Goal: Check status: Check status

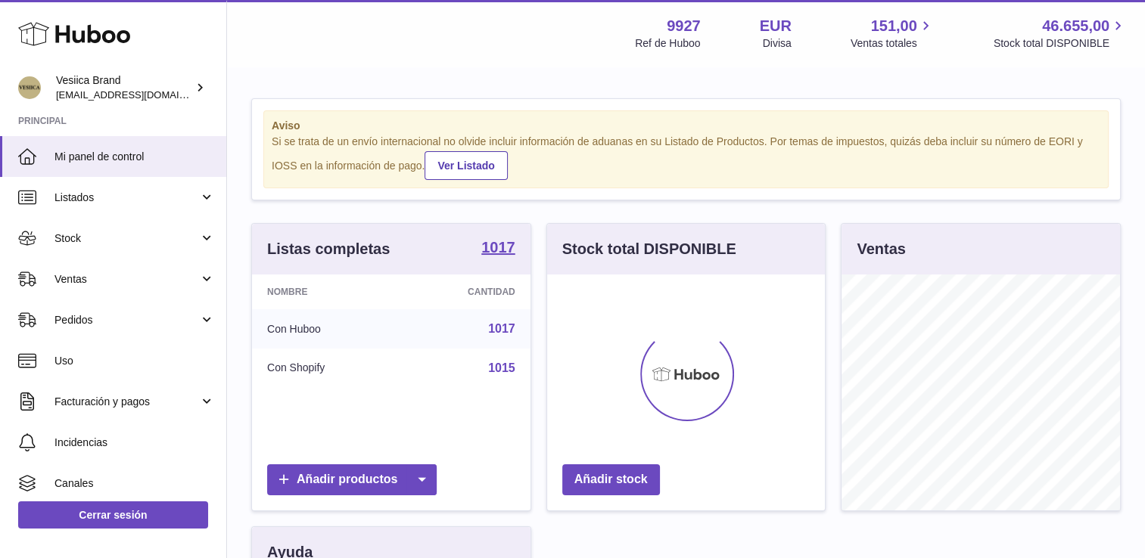
scroll to position [236, 278]
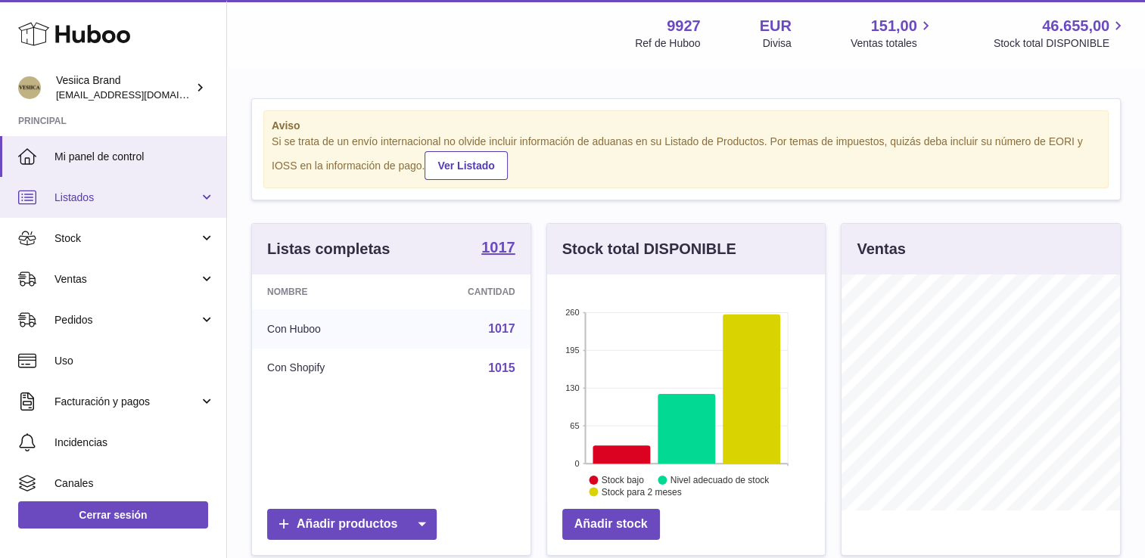
click at [98, 188] on link "Listados" at bounding box center [113, 197] width 226 height 41
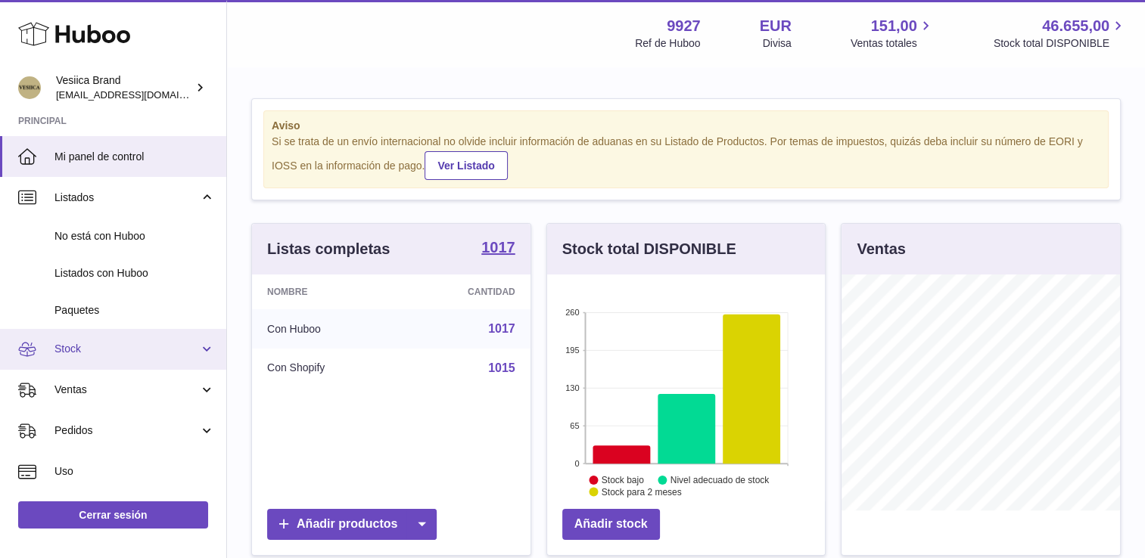
click at [110, 345] on span "Stock" at bounding box center [126, 349] width 145 height 14
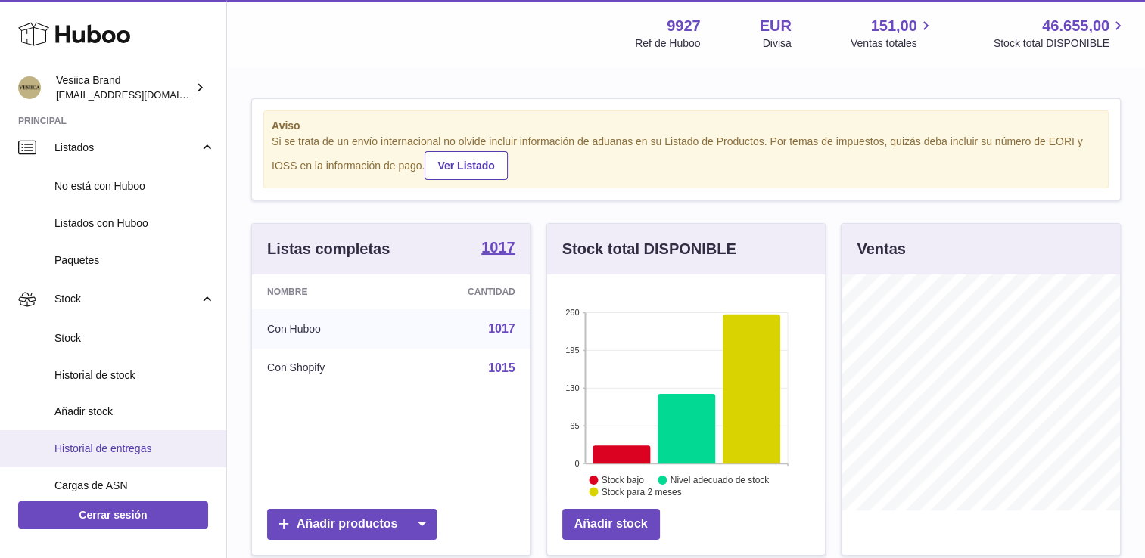
scroll to position [76, 0]
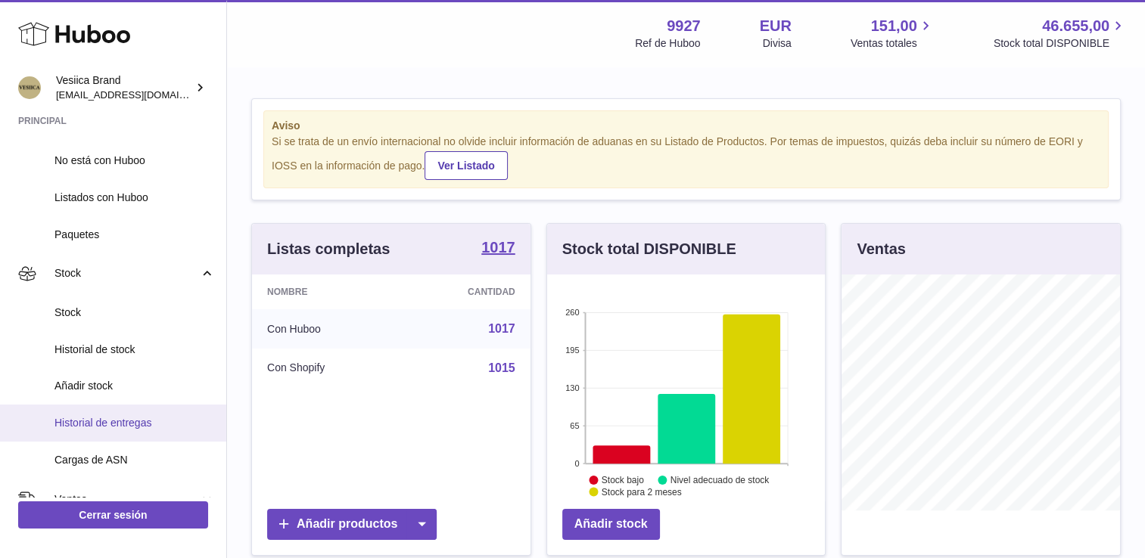
click at [112, 422] on span "Historial de entregas" at bounding box center [134, 423] width 160 height 14
click at [110, 428] on span "Historial de entregas" at bounding box center [134, 423] width 160 height 14
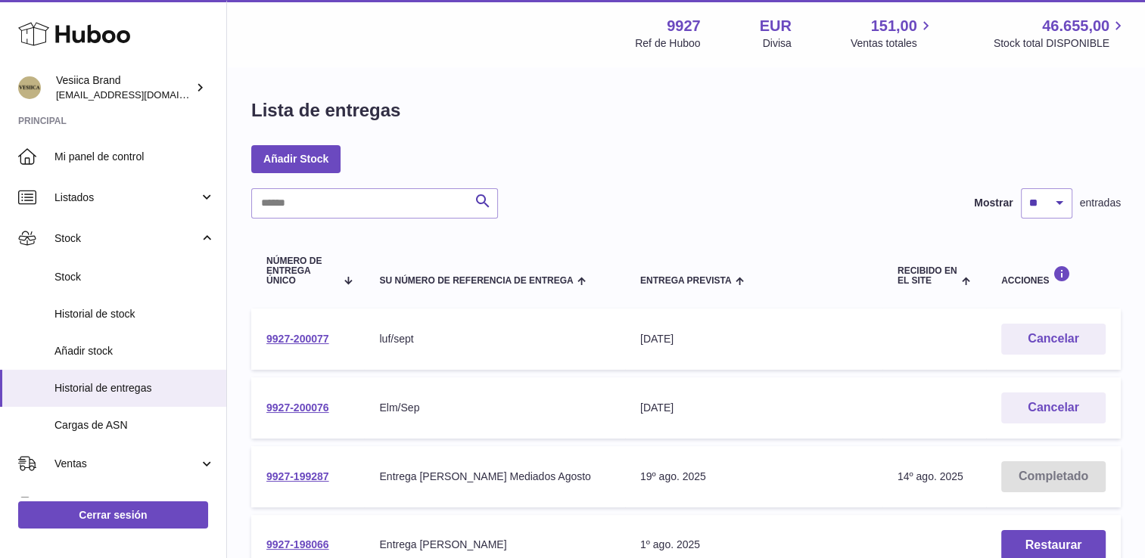
scroll to position [76, 0]
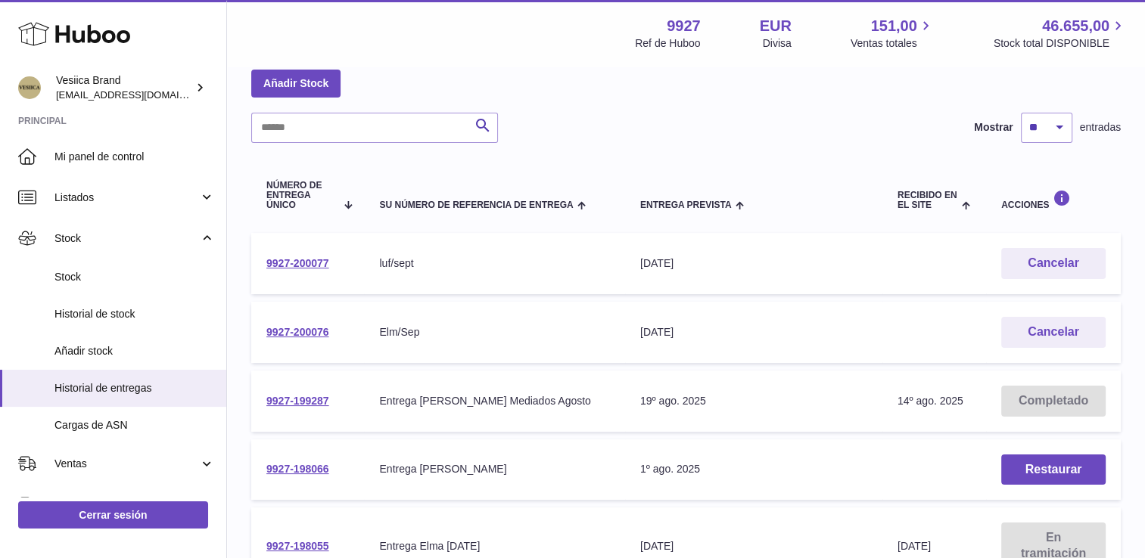
drag, startPoint x: 337, startPoint y: 325, endPoint x: 253, endPoint y: 336, distance: 84.7
click at [253, 336] on td "9927-200076" at bounding box center [307, 332] width 113 height 61
drag, startPoint x: 253, startPoint y: 336, endPoint x: 272, endPoint y: 334, distance: 19.8
copy link "9927-200076"
drag, startPoint x: 335, startPoint y: 262, endPoint x: 251, endPoint y: 261, distance: 84.0
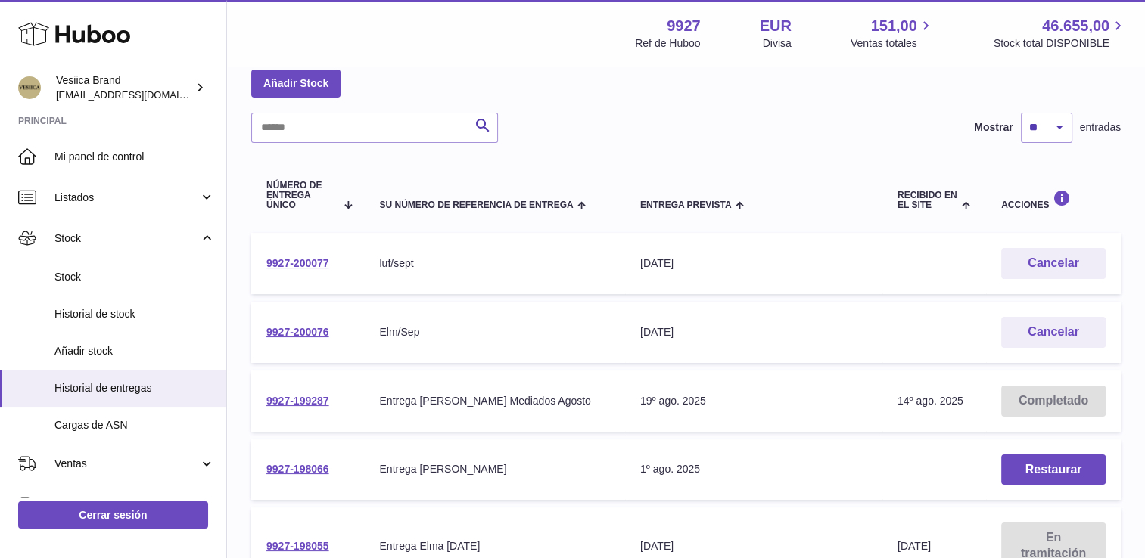
click at [251, 261] on td "9927-200077" at bounding box center [307, 263] width 113 height 61
drag, startPoint x: 251, startPoint y: 261, endPoint x: 292, endPoint y: 262, distance: 40.9
copy link "9927-200077"
